Goal: Book appointment/travel/reservation

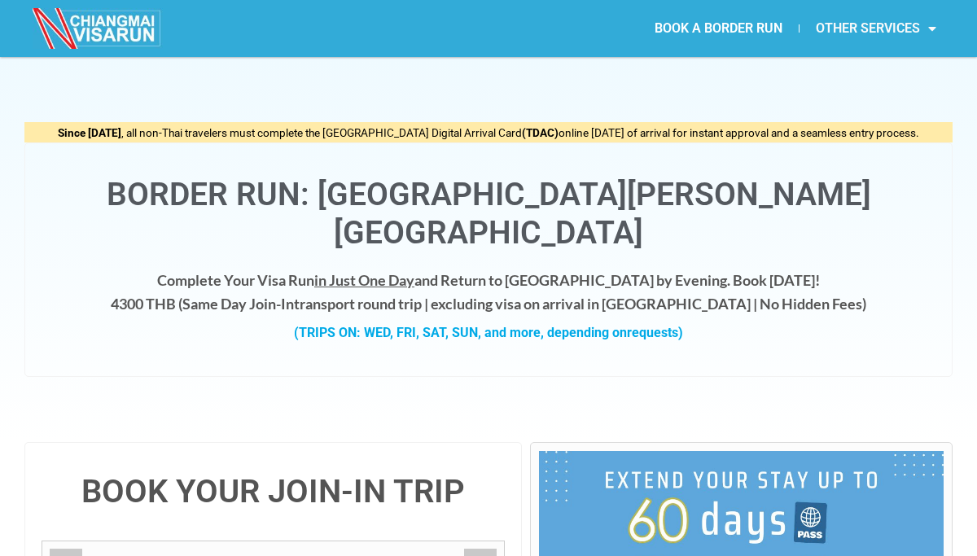
click at [836, 29] on link "OTHER SERVICES" at bounding box center [876, 28] width 153 height 37
click at [584, 72] on div "Since [DATE] , all non-Thai travelers must complete the [GEOGRAPHIC_DATA] Digit…" at bounding box center [488, 249] width 929 height 385
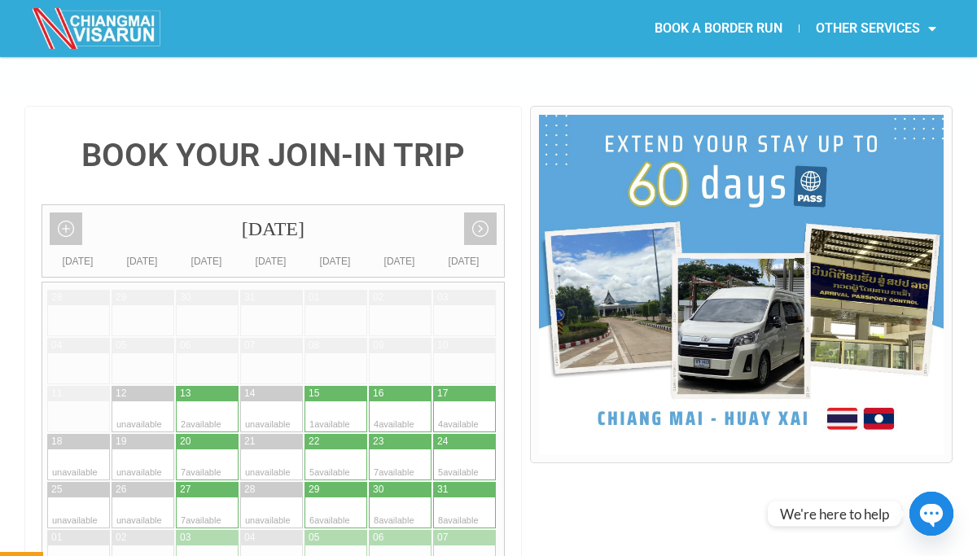
scroll to position [336, 0]
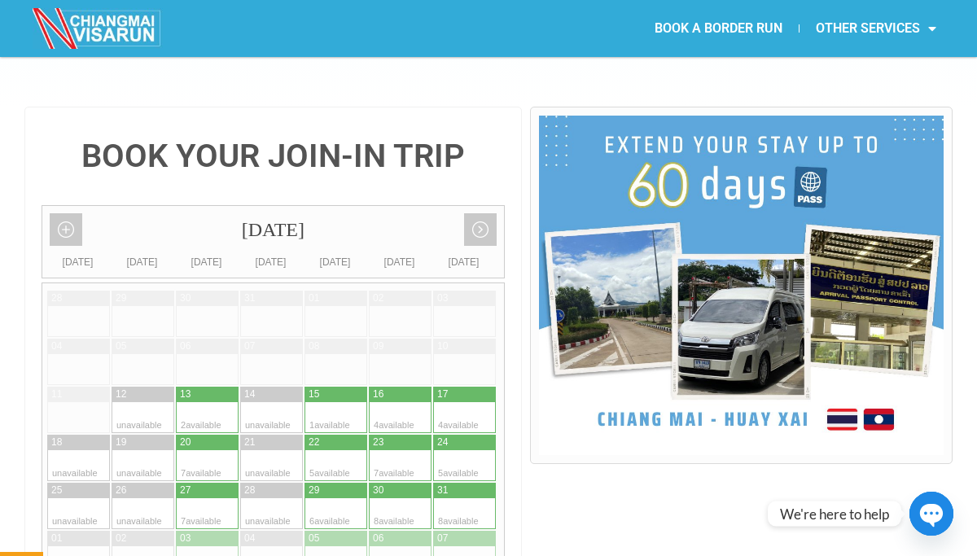
click at [456, 402] on div at bounding box center [449, 417] width 32 height 31
type input "[DATE]"
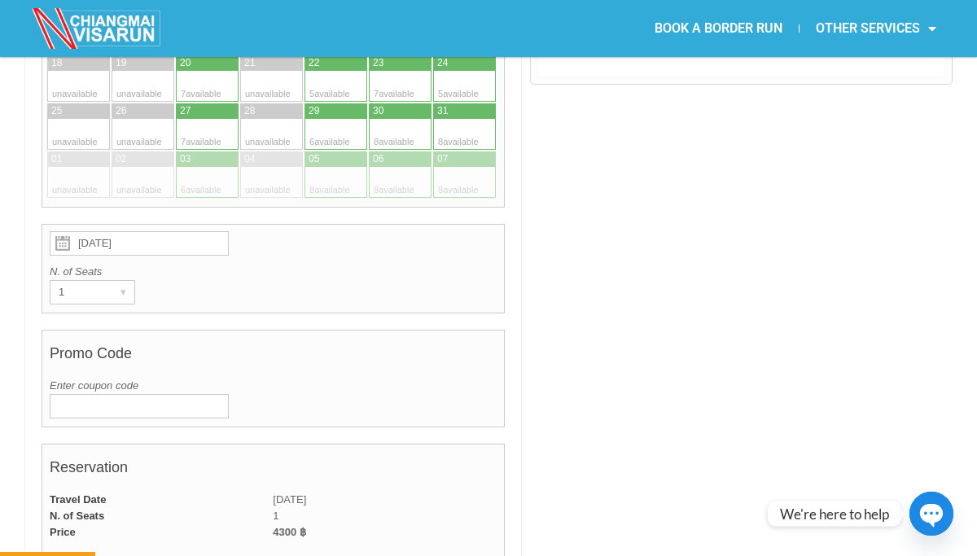
scroll to position [759, 0]
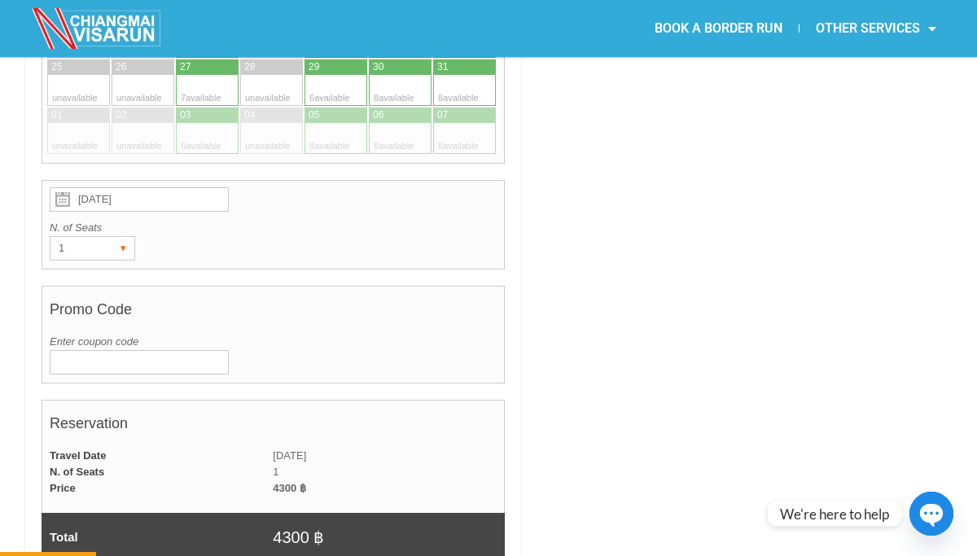
click at [125, 237] on div "▾" at bounding box center [123, 248] width 23 height 23
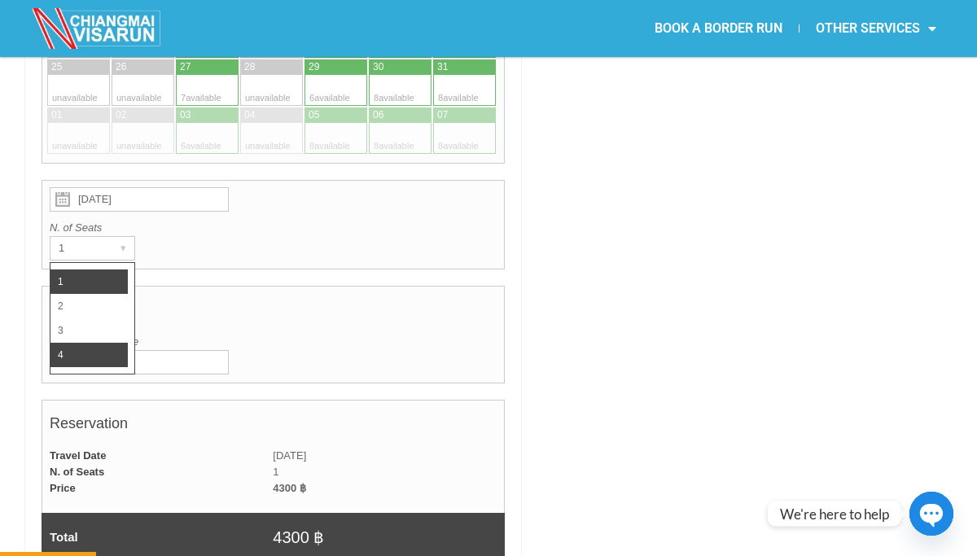
click at [83, 343] on li "4" at bounding box center [89, 355] width 77 height 24
radio input "true"
